Goal: Task Accomplishment & Management: Use online tool/utility

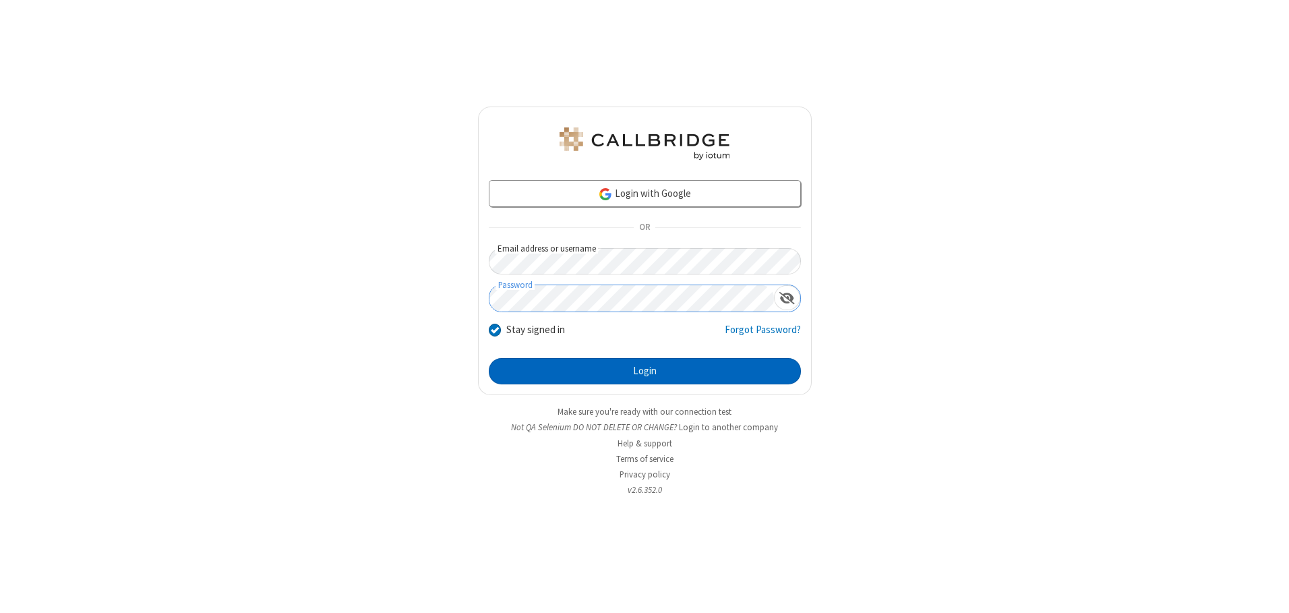
click at [645, 371] on button "Login" at bounding box center [645, 371] width 312 height 27
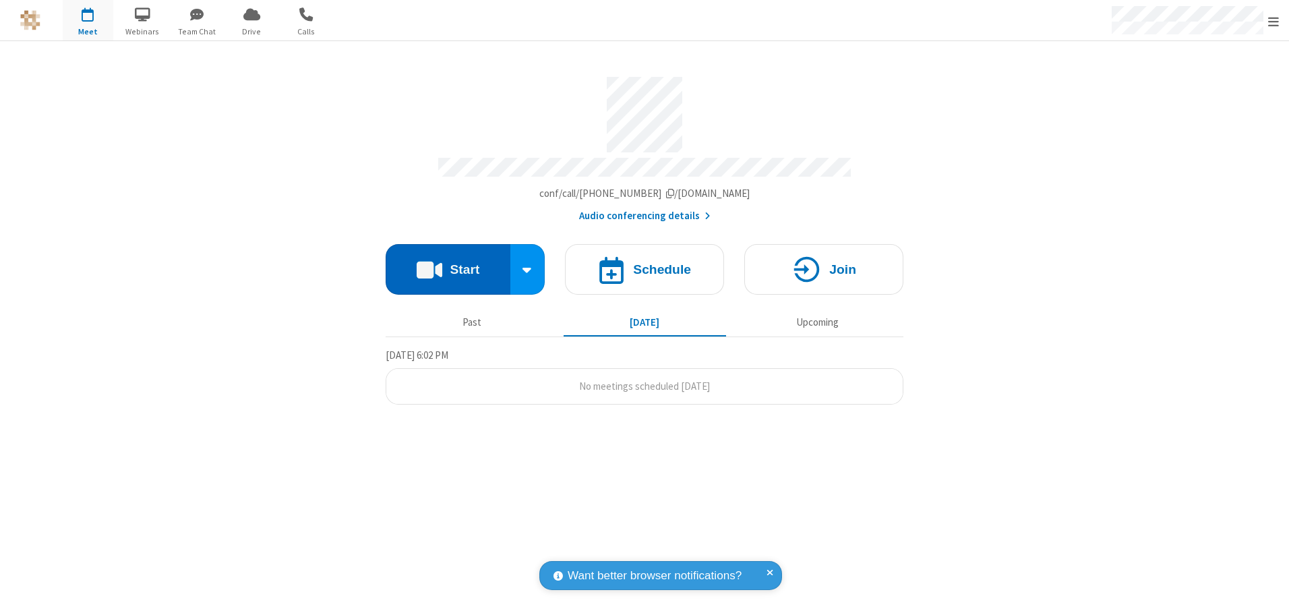
click at [448, 264] on button "Start" at bounding box center [448, 269] width 125 height 51
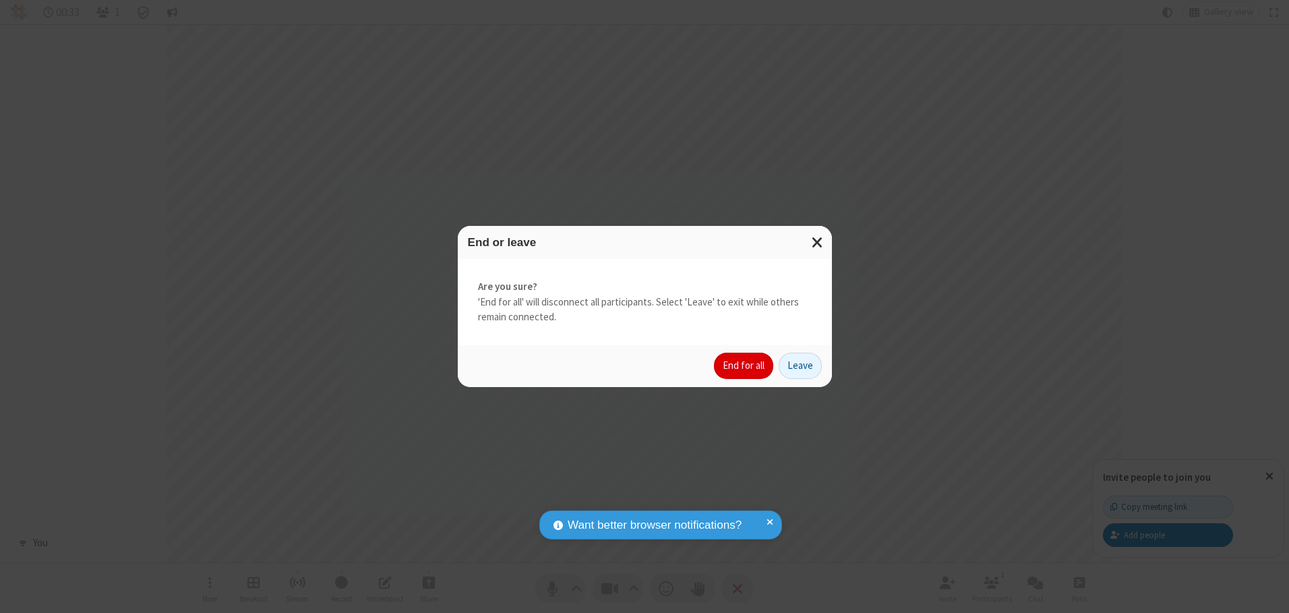
click at [744, 365] on button "End for all" at bounding box center [743, 366] width 59 height 27
